Goal: Register for event/course

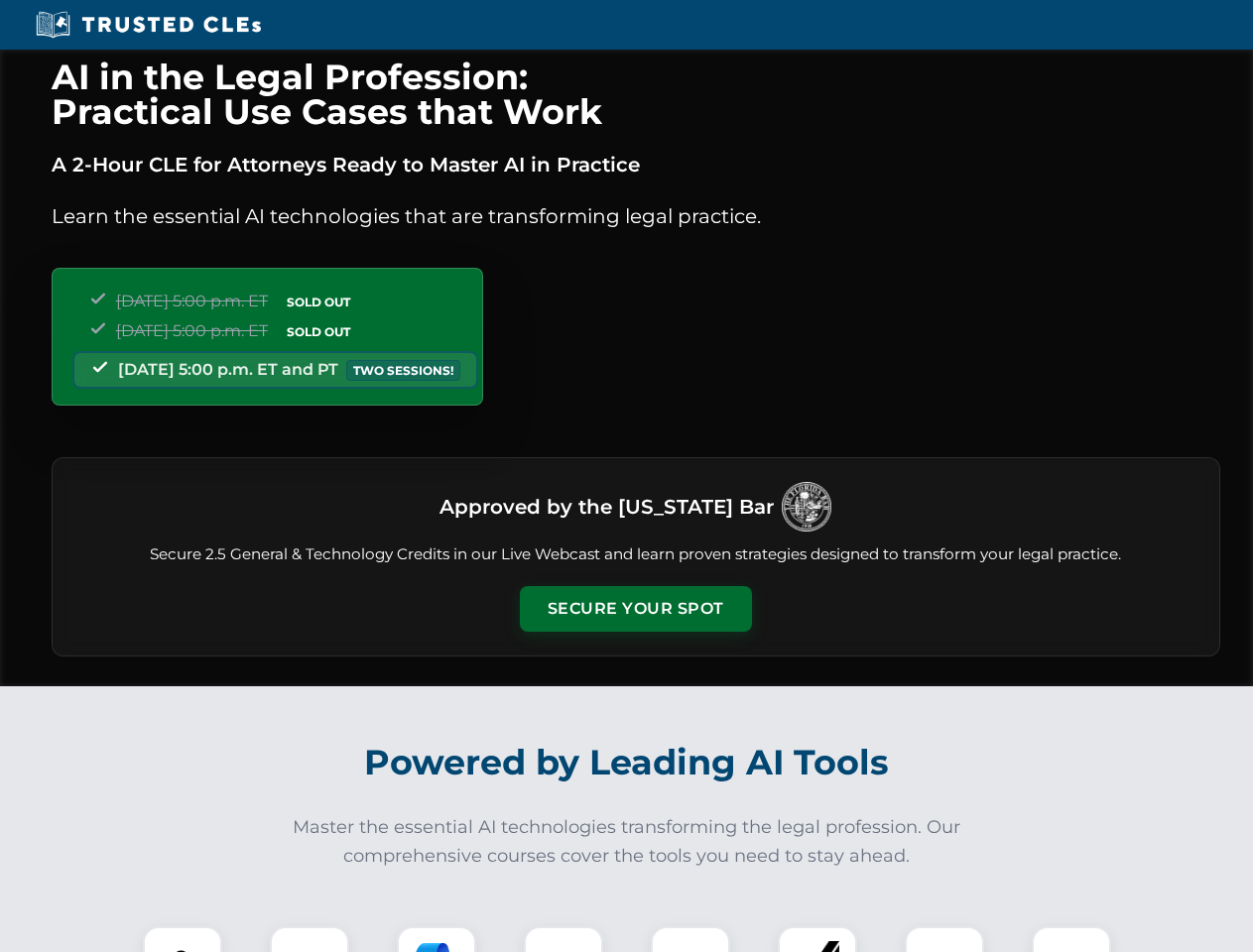
click at [634, 608] on button "Secure Your Spot" at bounding box center [635, 609] width 232 height 46
click at [183, 939] on img at bounding box center [183, 966] width 58 height 58
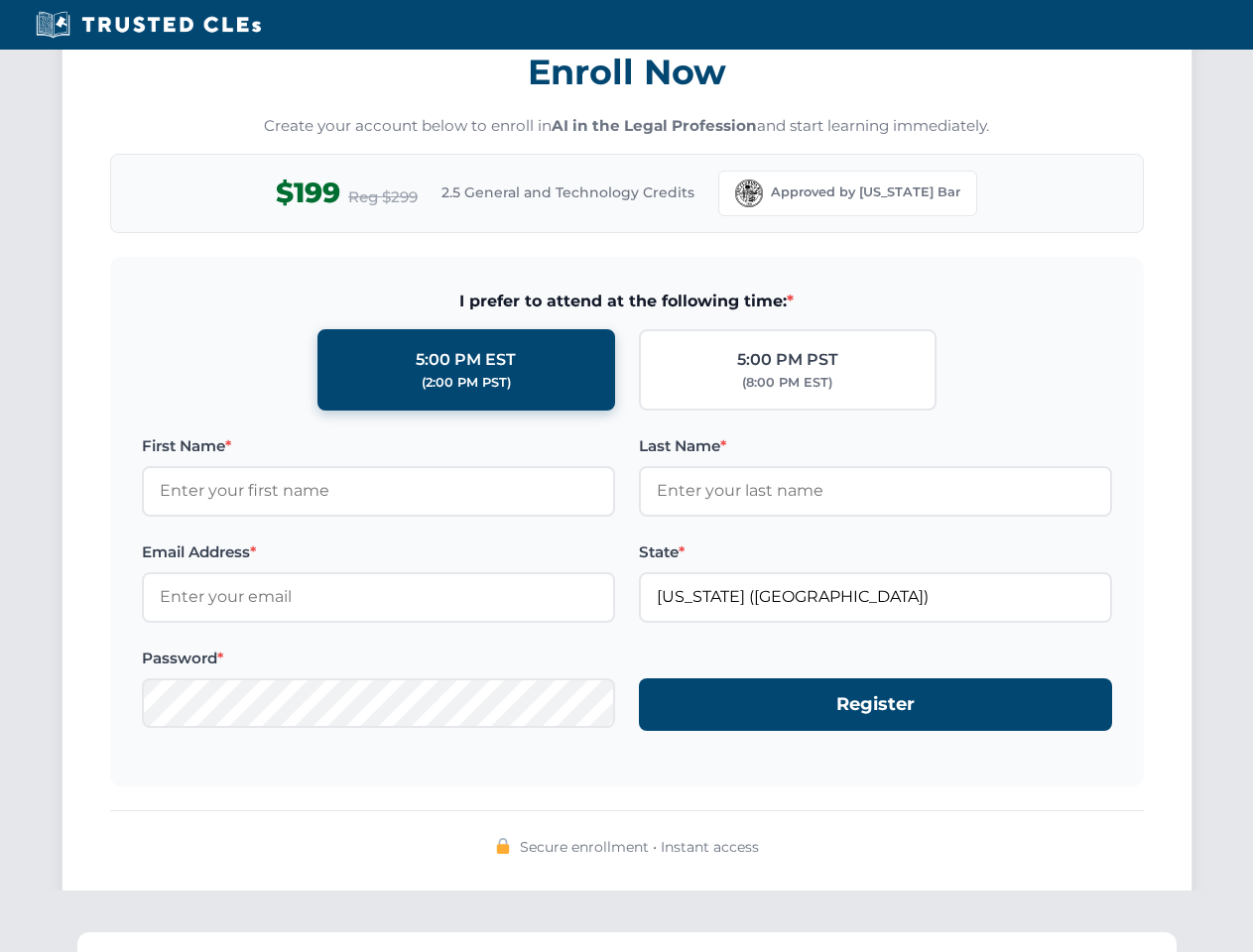
scroll to position [1946, 0]
